Goal: Transaction & Acquisition: Book appointment/travel/reservation

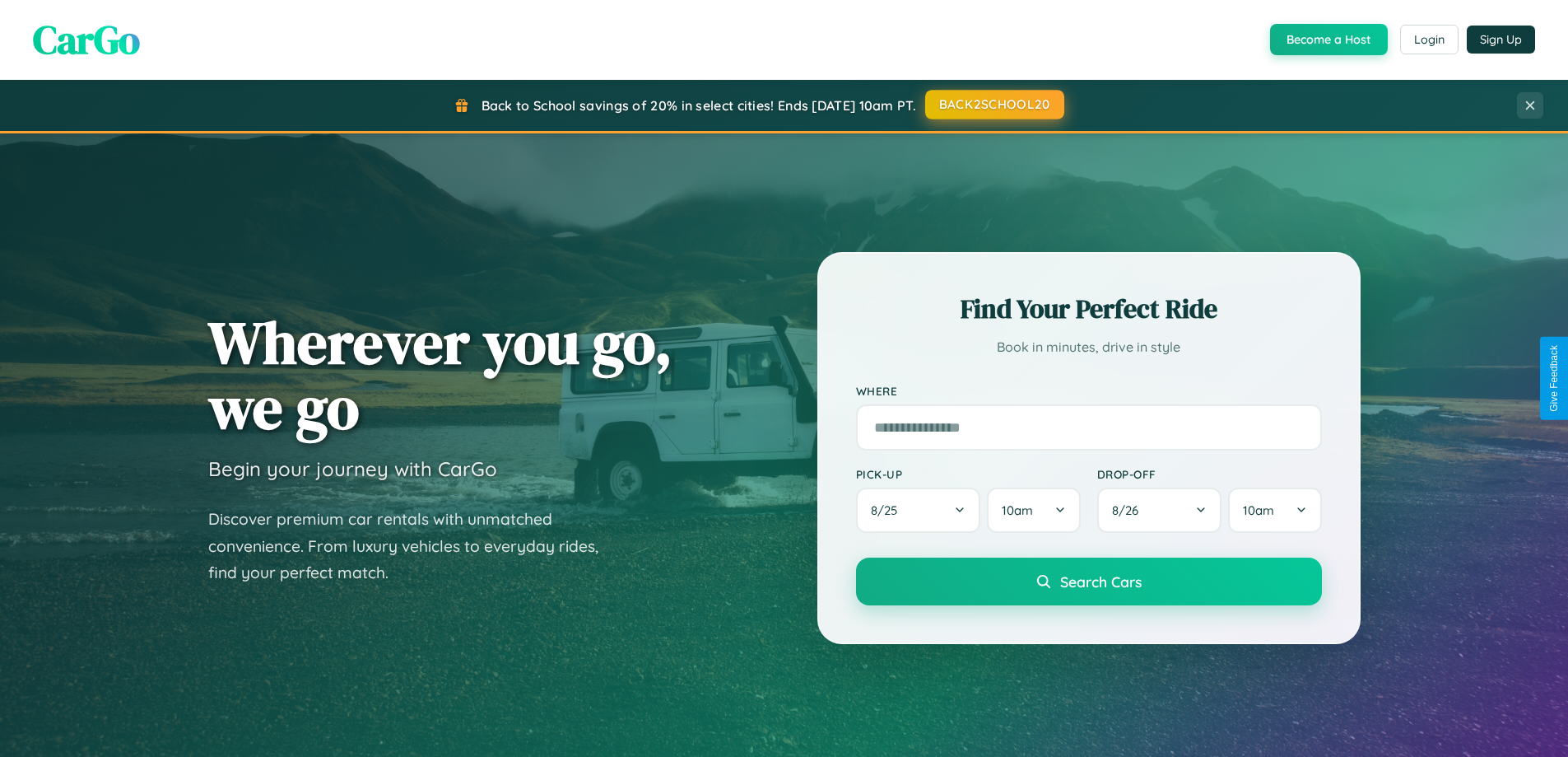
click at [993, 105] on button "BACK2SCHOOL20" at bounding box center [994, 104] width 139 height 30
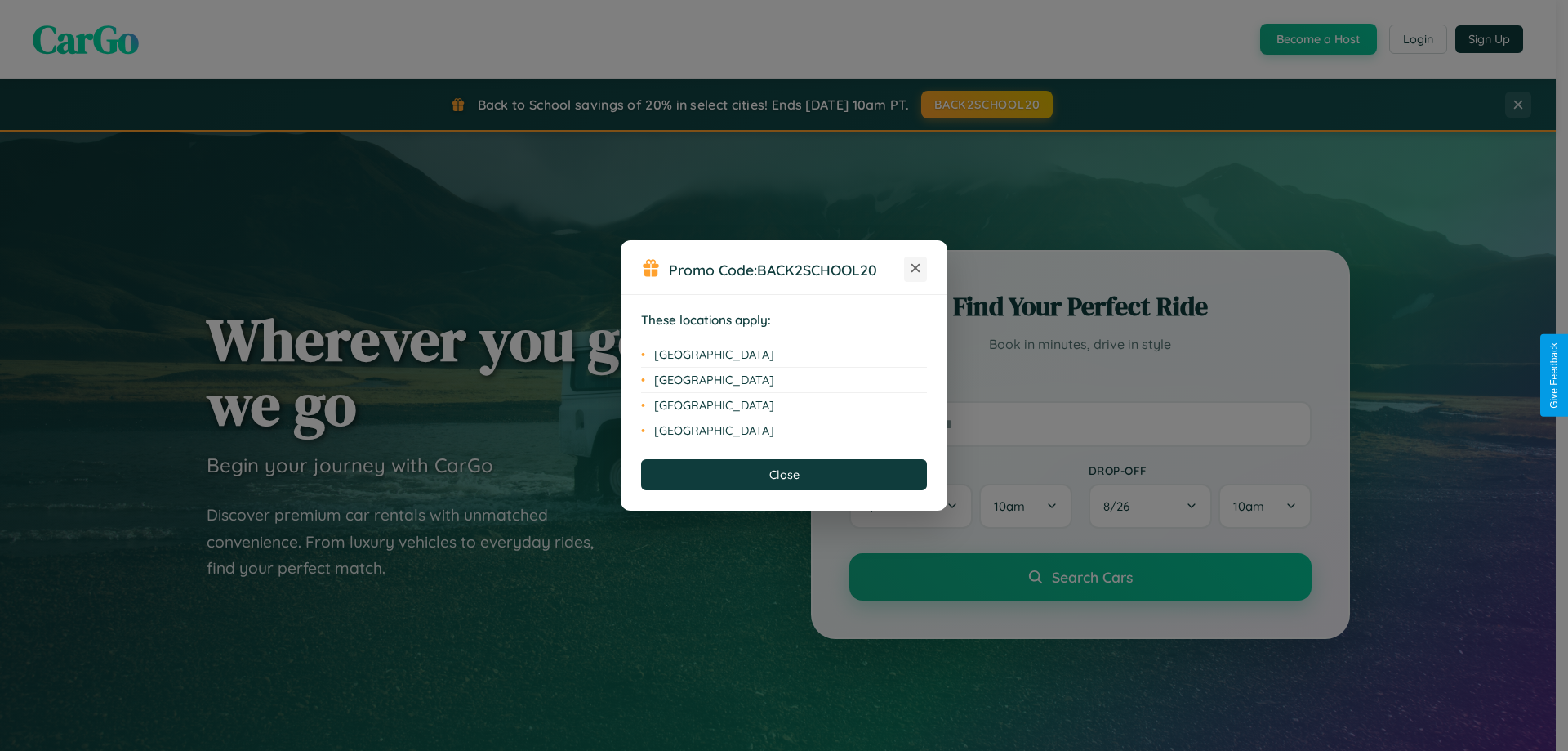
click at [915, 268] on icon at bounding box center [915, 268] width 9 height 9
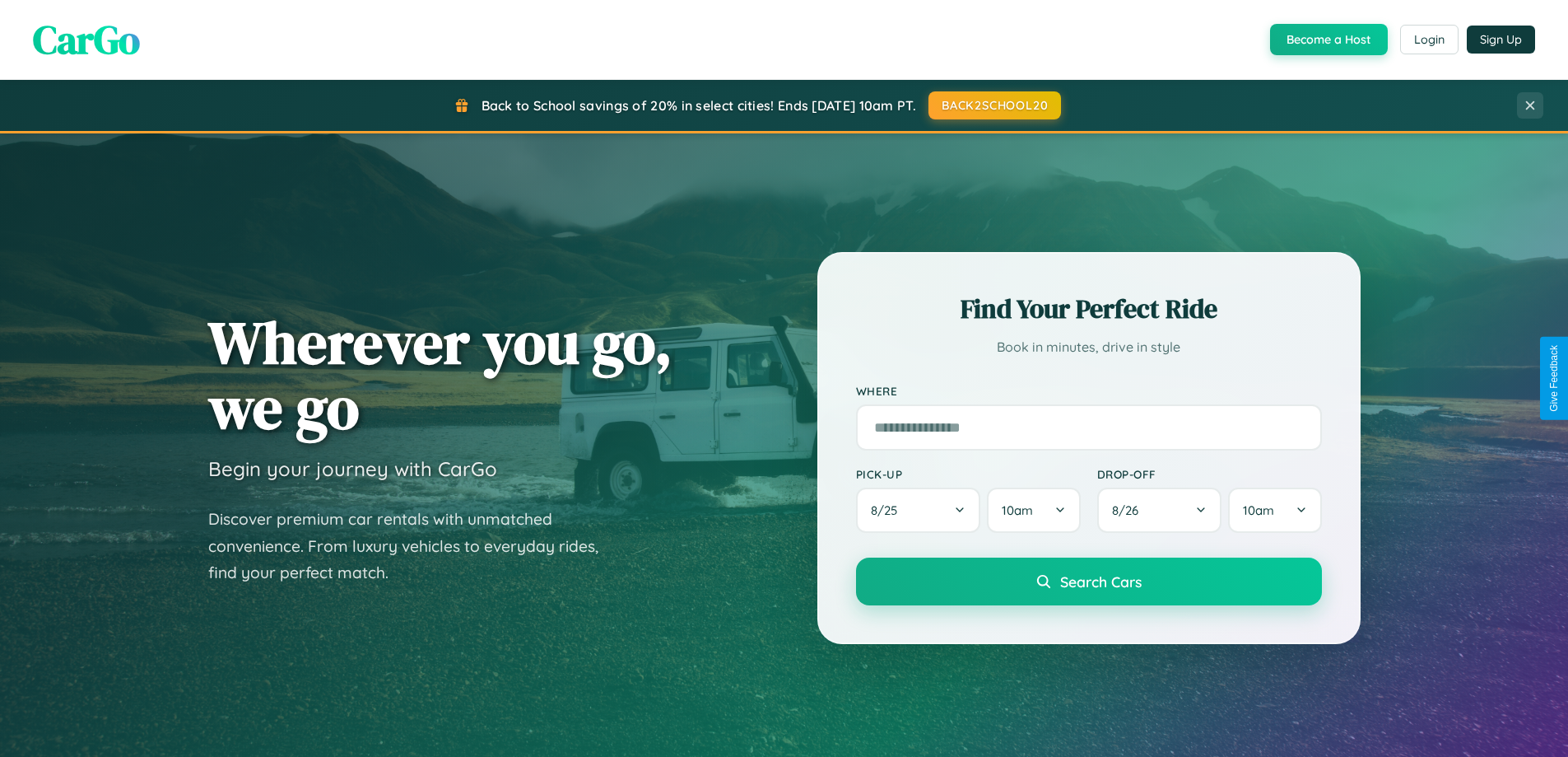
scroll to position [1133, 0]
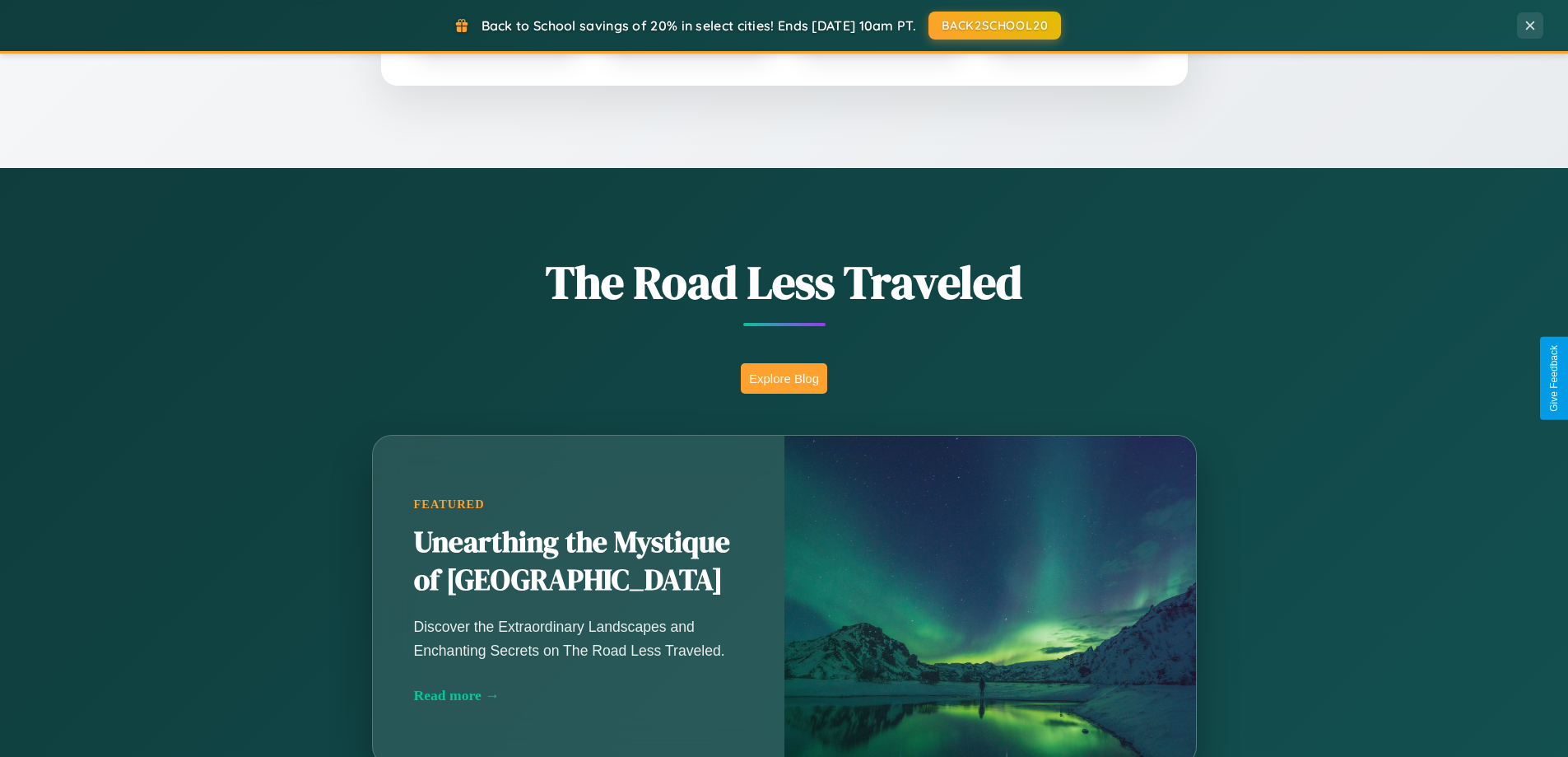
click at [784, 378] on button "Explore Blog" at bounding box center [784, 378] width 87 height 30
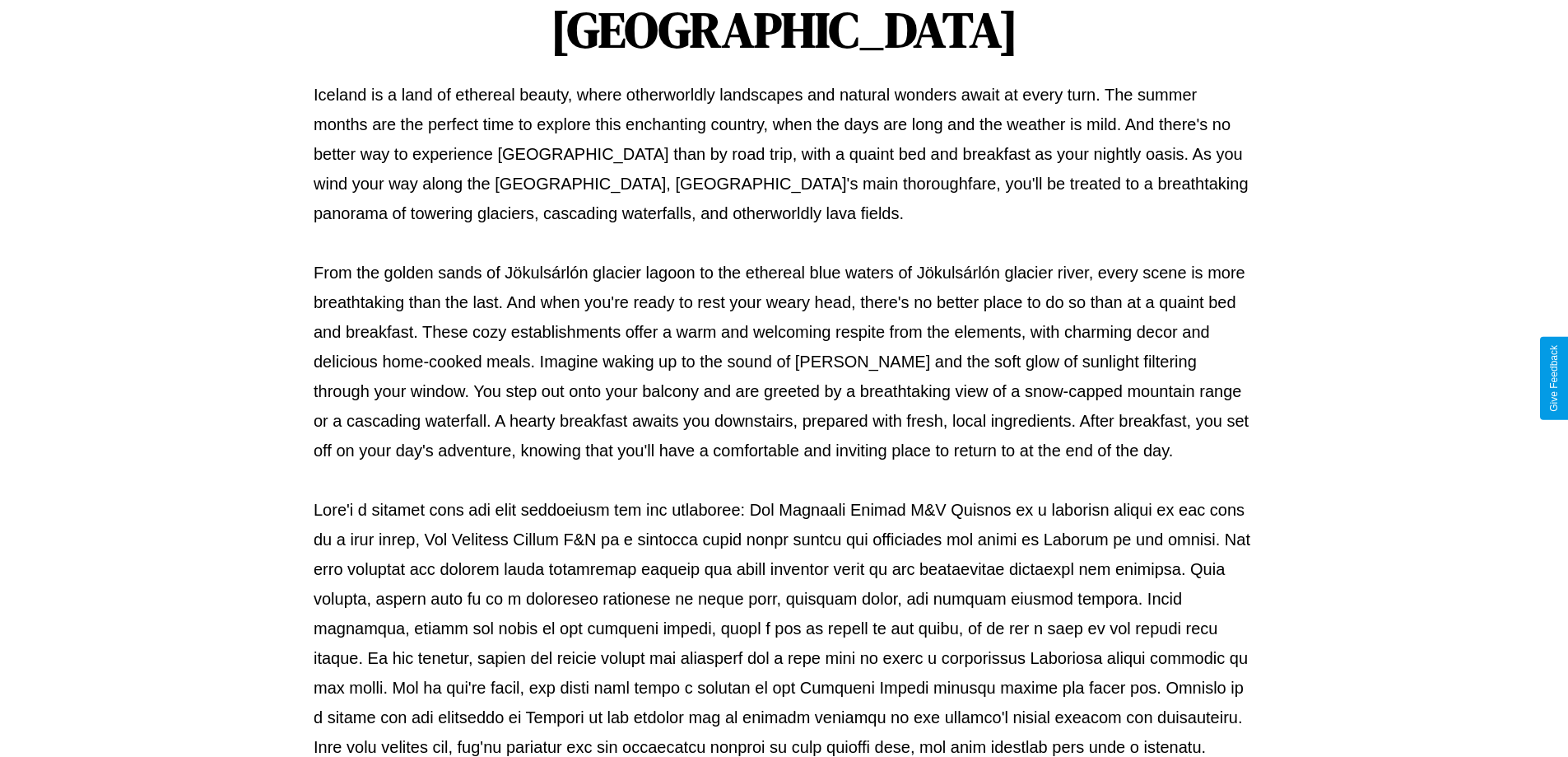
scroll to position [533, 0]
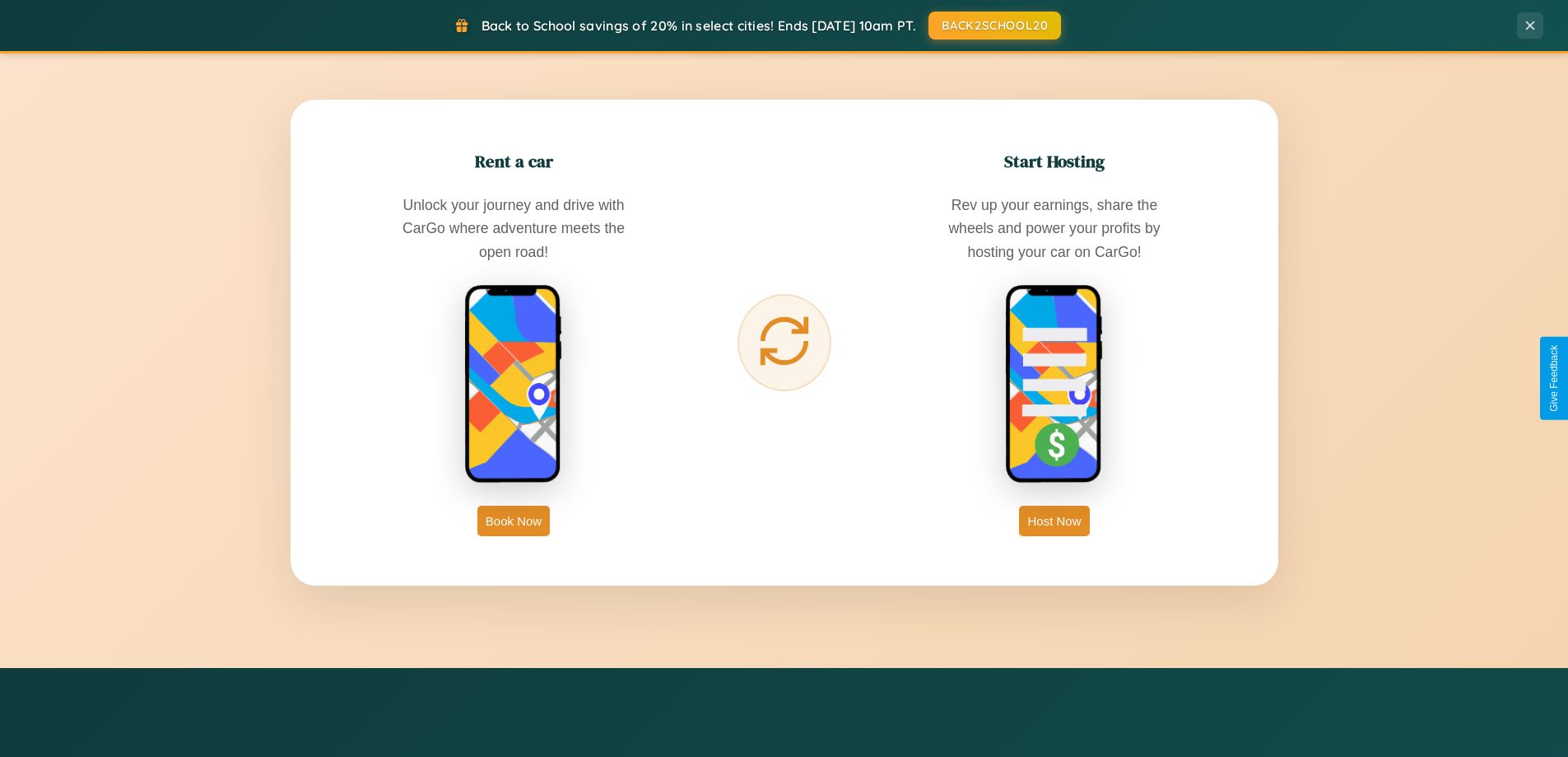
scroll to position [2646, 0]
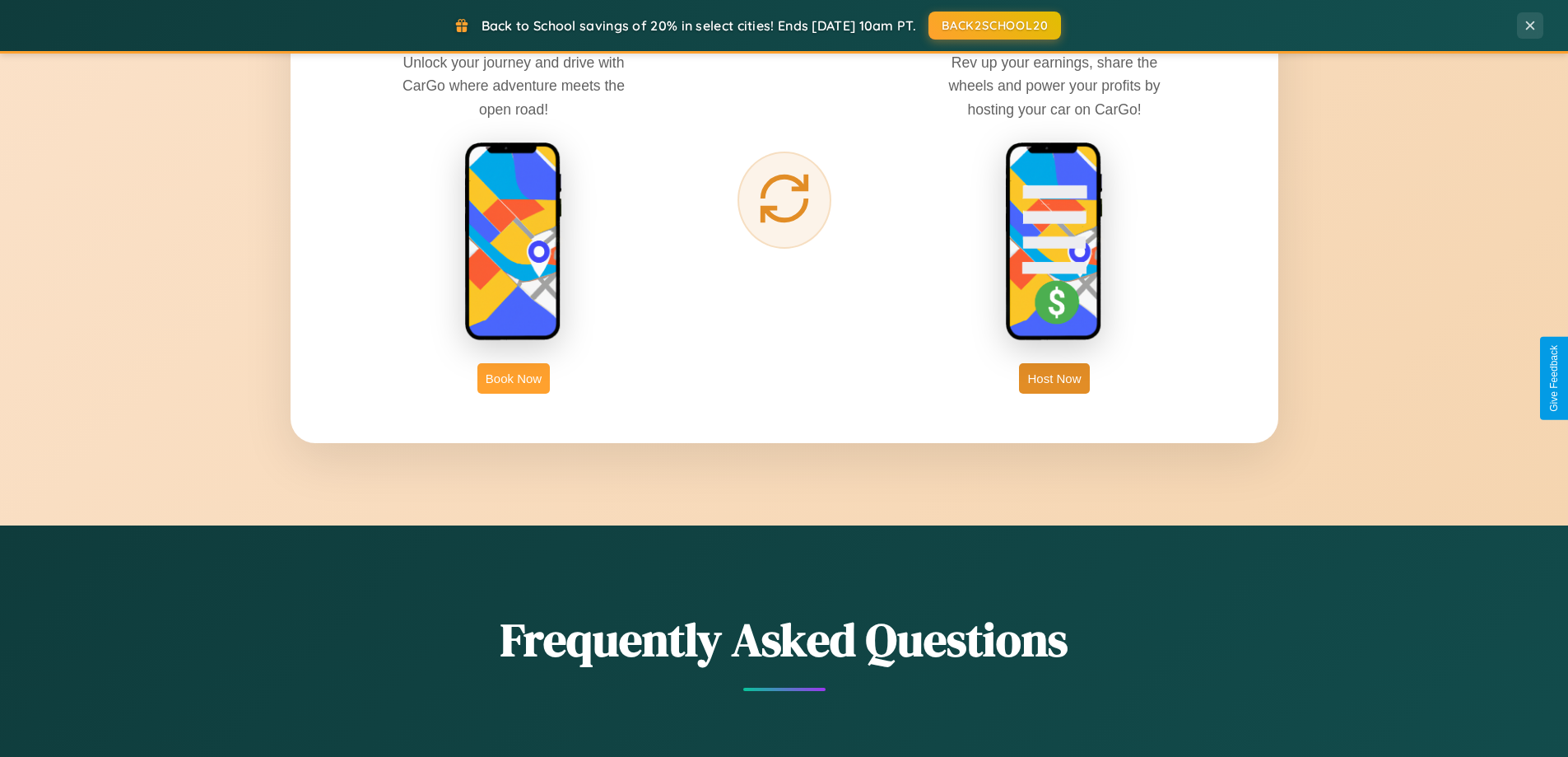
click at [514, 378] on button "Book Now" at bounding box center [514, 378] width 72 height 30
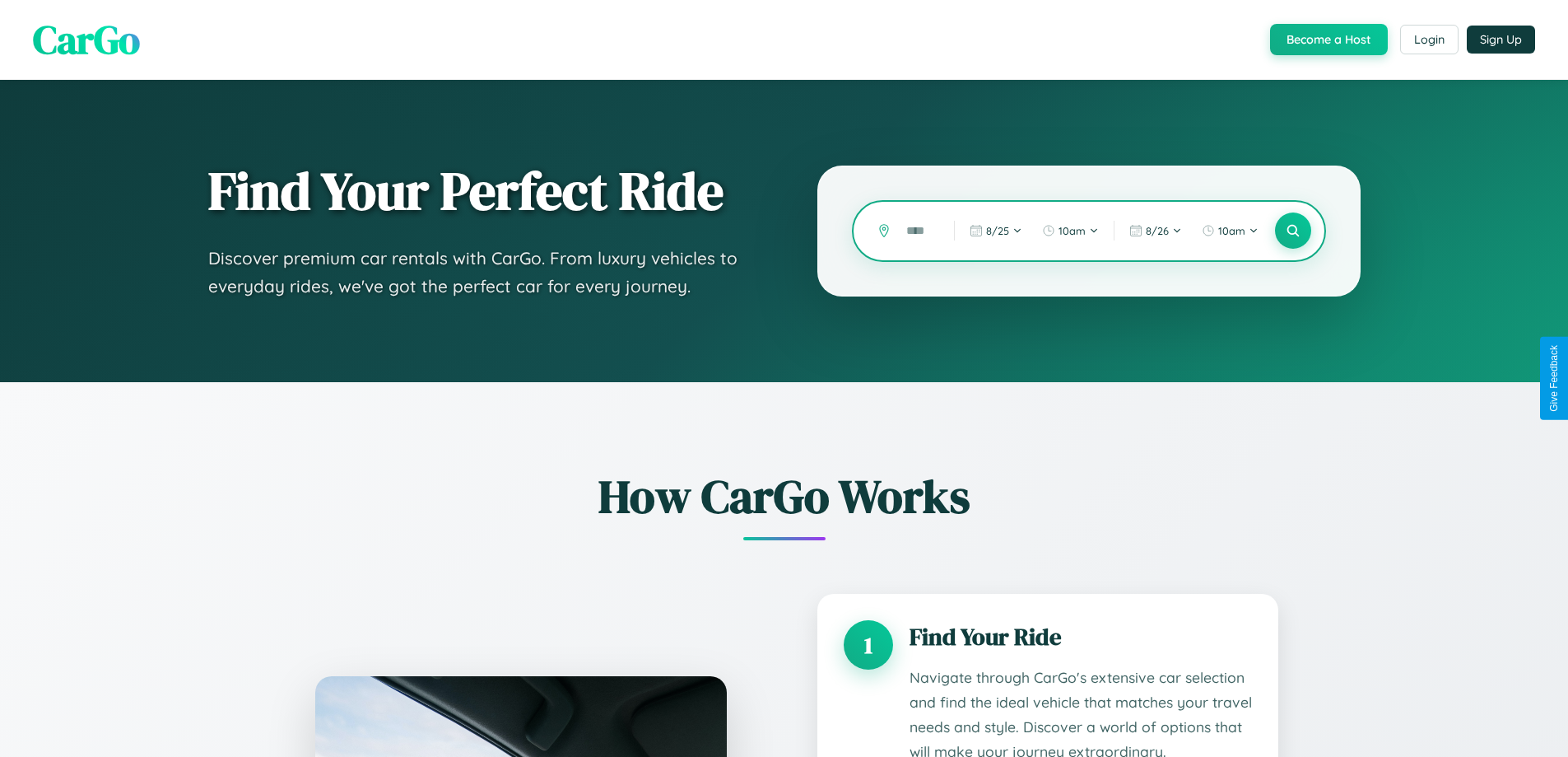
click at [918, 231] on input "text" at bounding box center [918, 231] width 40 height 29
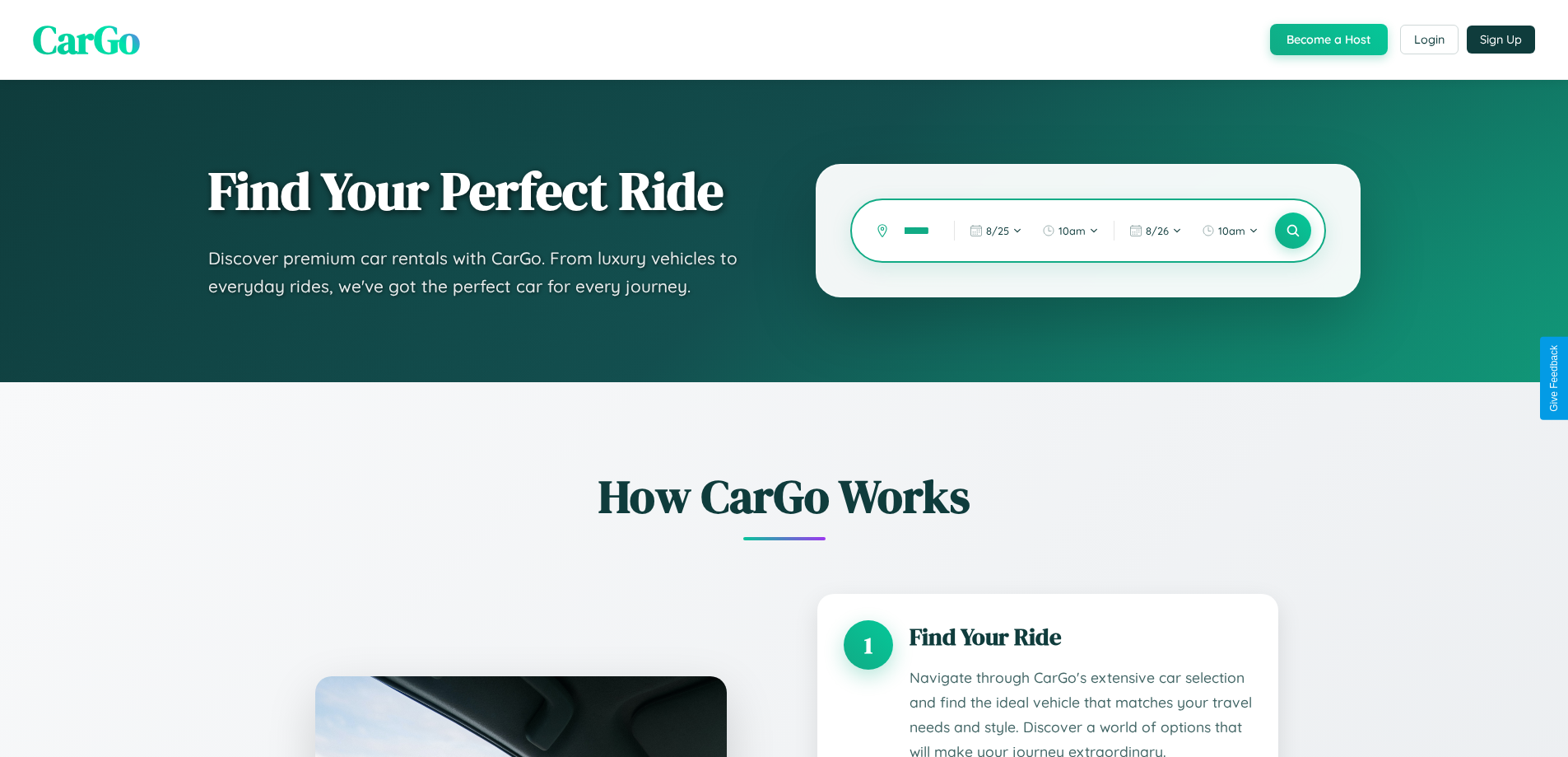
scroll to position [0, 18]
type input "******"
click at [1292, 231] on icon at bounding box center [1292, 231] width 16 height 16
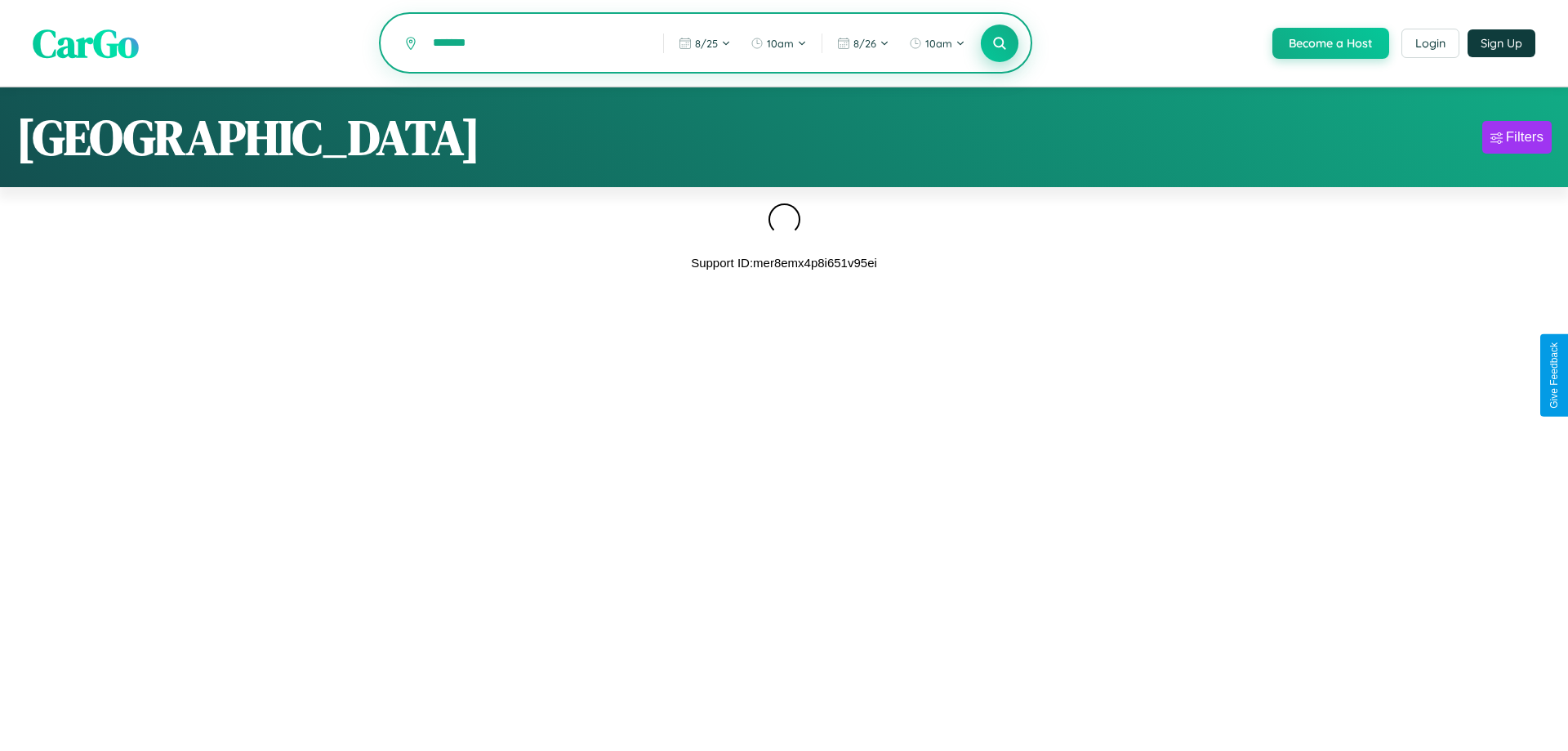
type input "*******"
click at [998, 43] on icon at bounding box center [999, 43] width 16 height 16
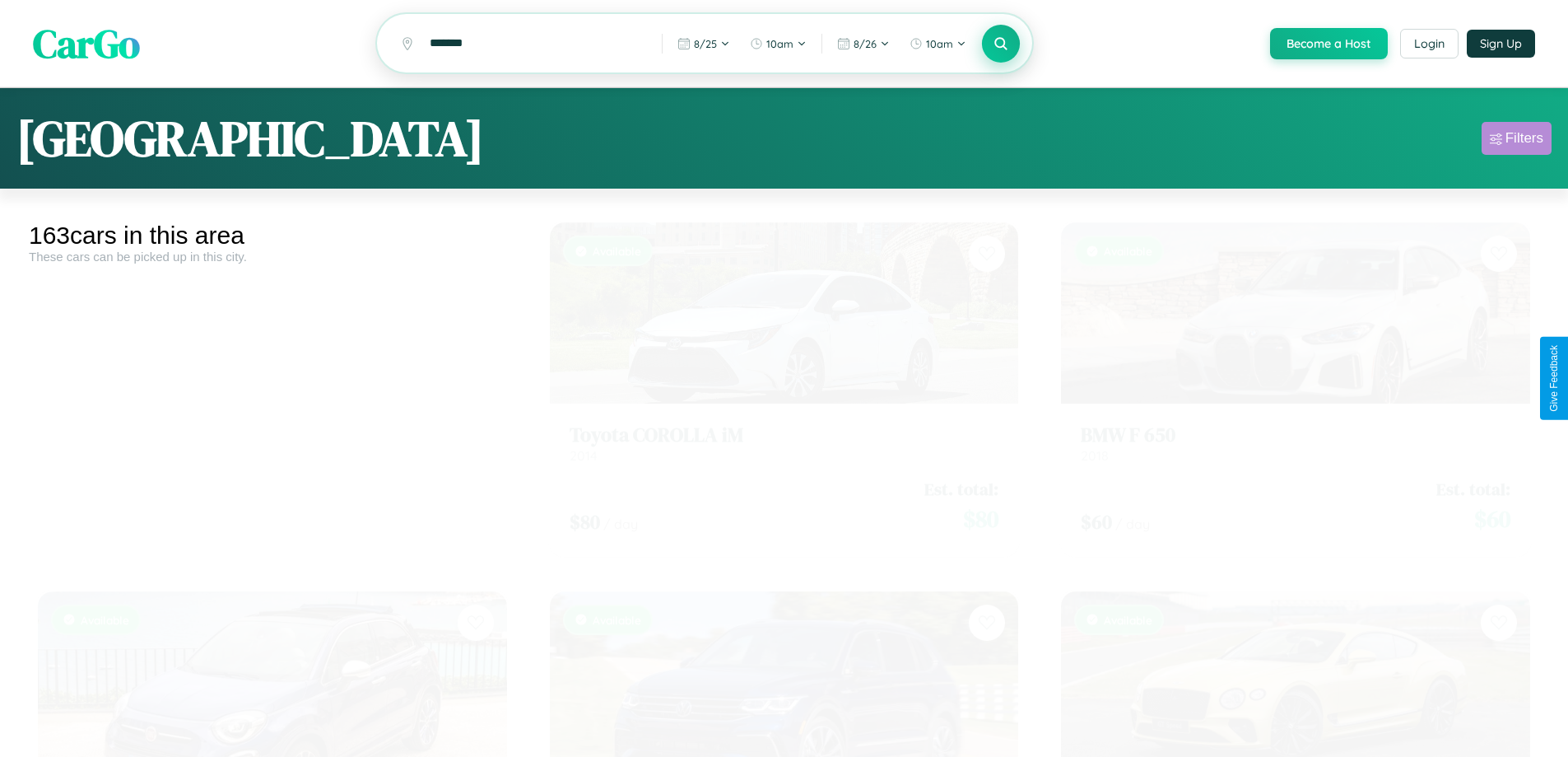
click at [1517, 141] on div "Filters" at bounding box center [1524, 138] width 38 height 17
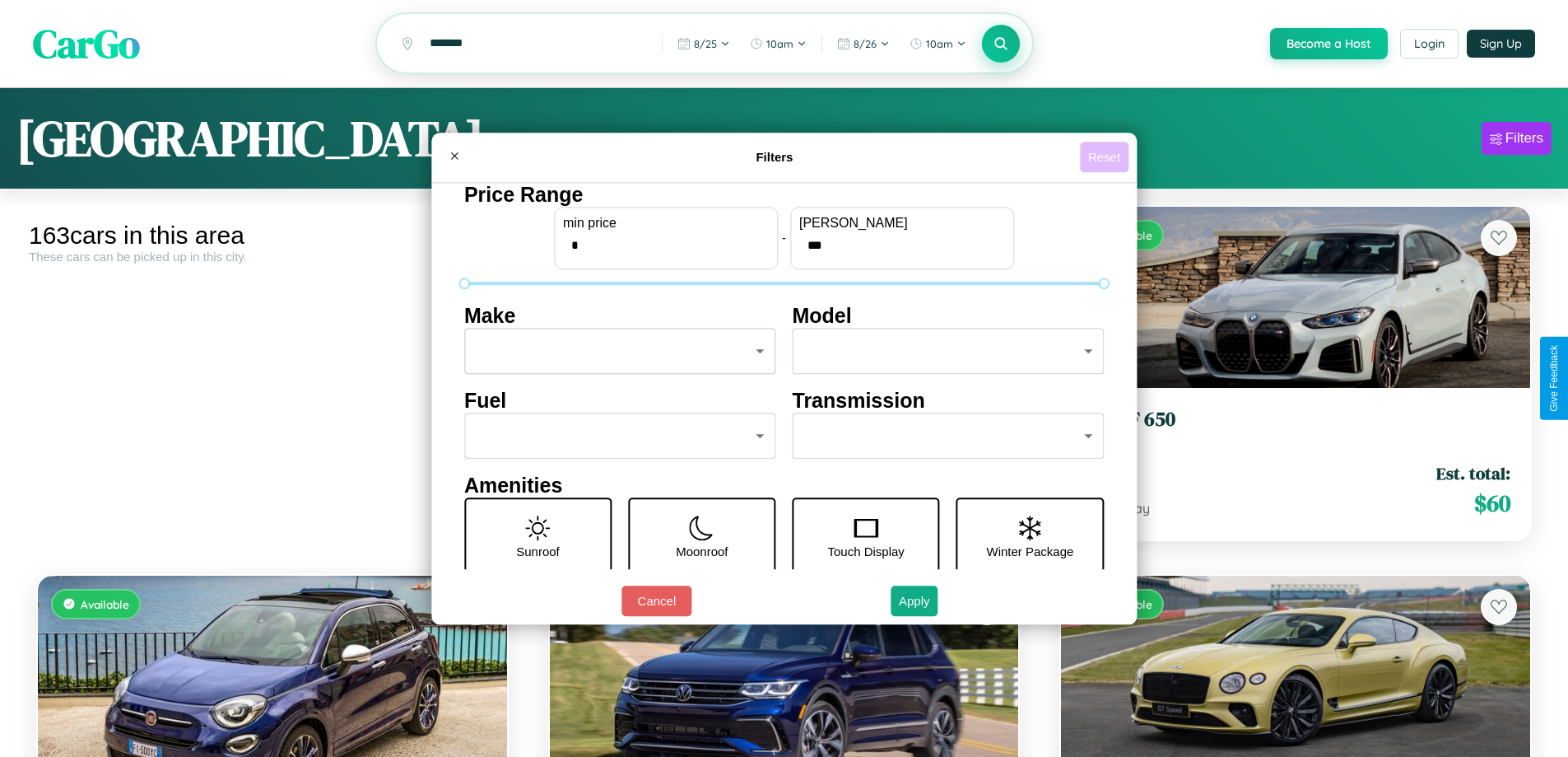
click at [1106, 157] on button "Reset" at bounding box center [1105, 157] width 49 height 30
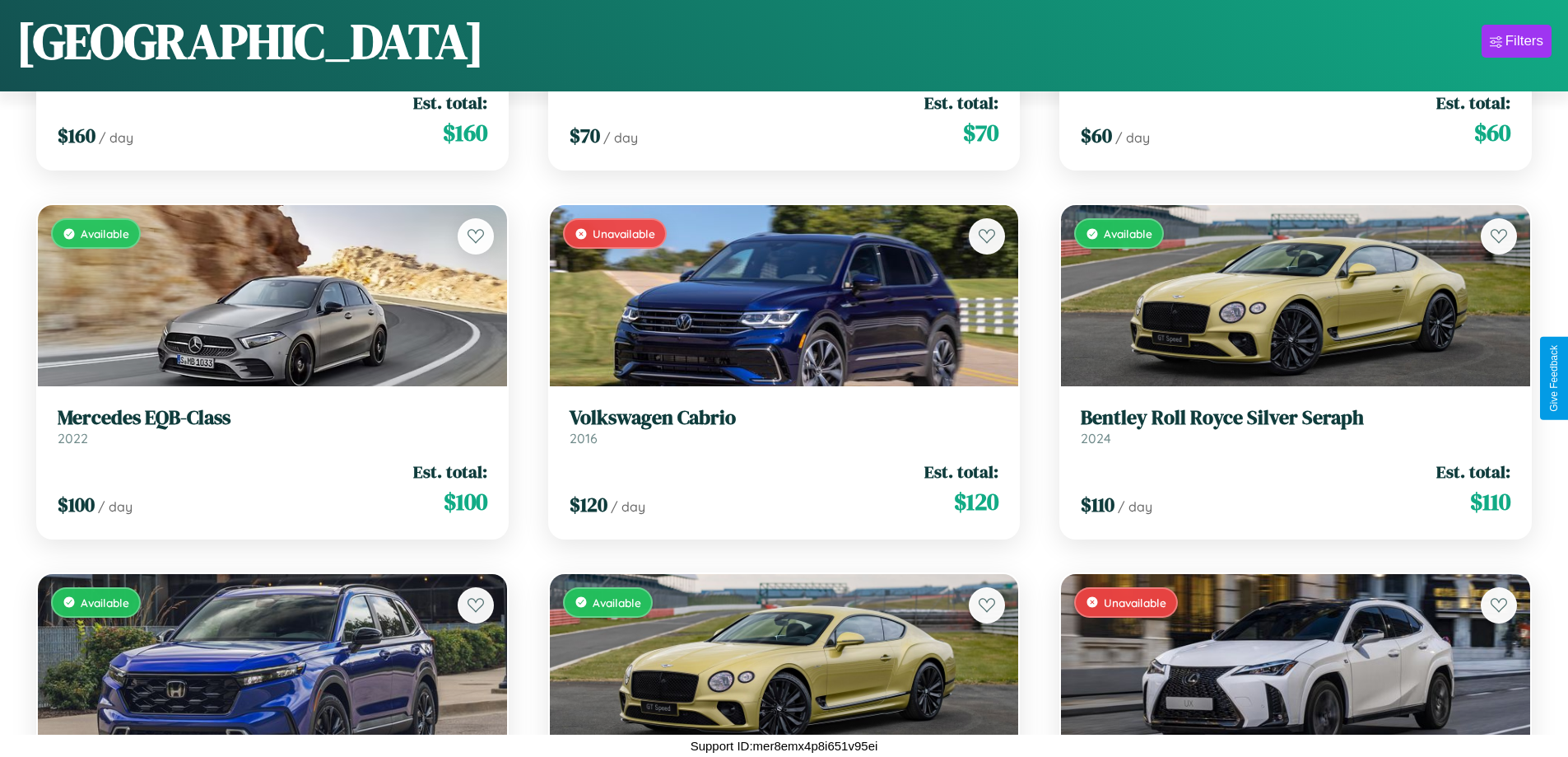
scroll to position [8714, 0]
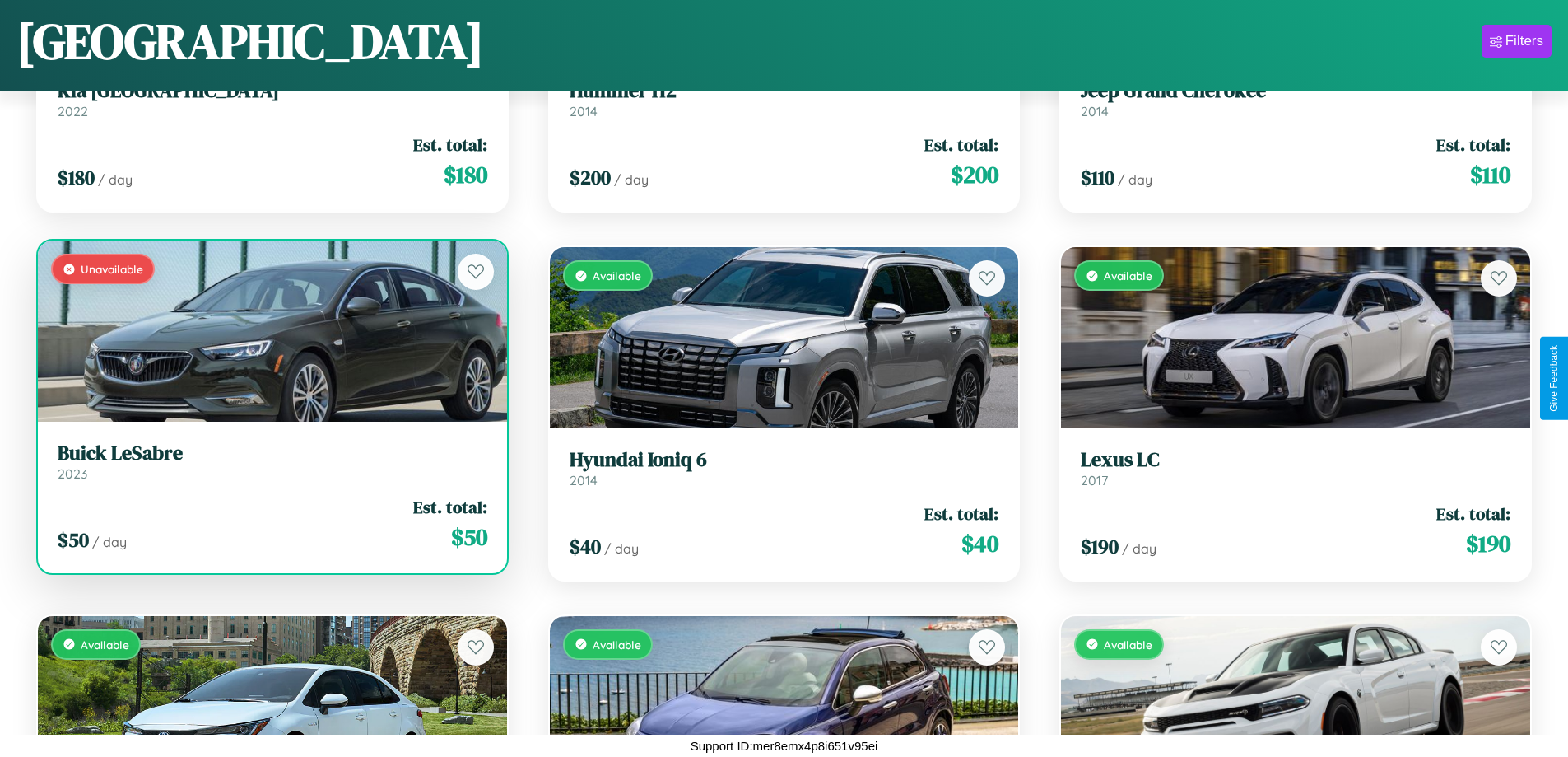
click at [270, 468] on link "Buick LeSabre 2023" at bounding box center [272, 462] width 430 height 40
